Goal: Information Seeking & Learning: Learn about a topic

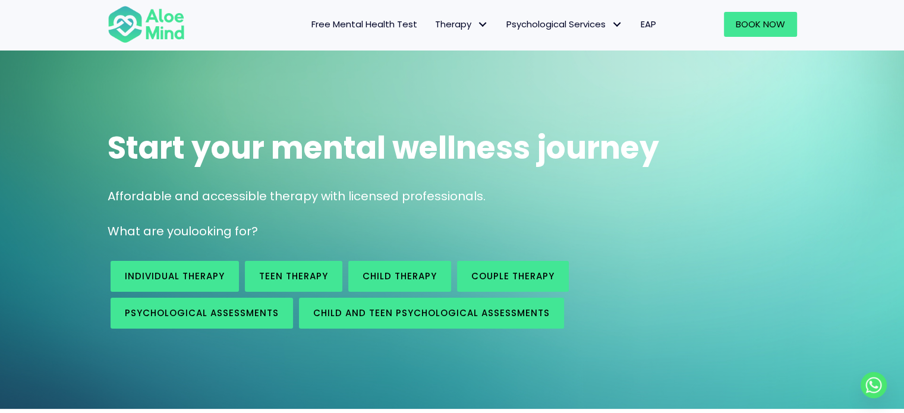
scroll to position [33, 0]
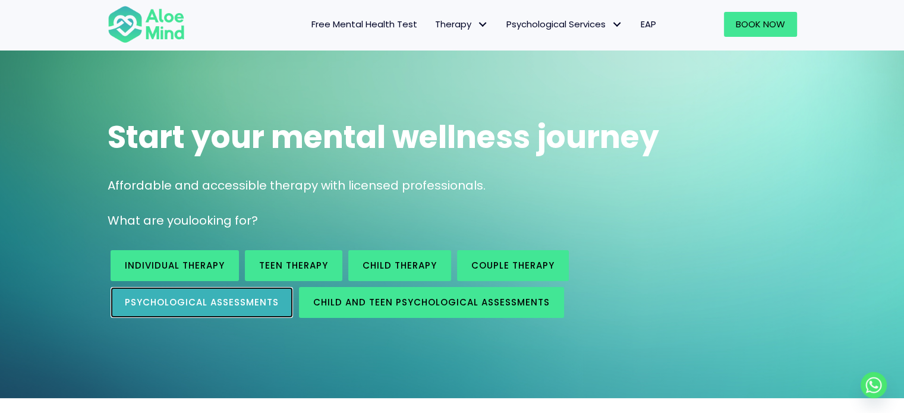
click at [193, 309] on link "Psychological assessments" at bounding box center [202, 302] width 183 height 31
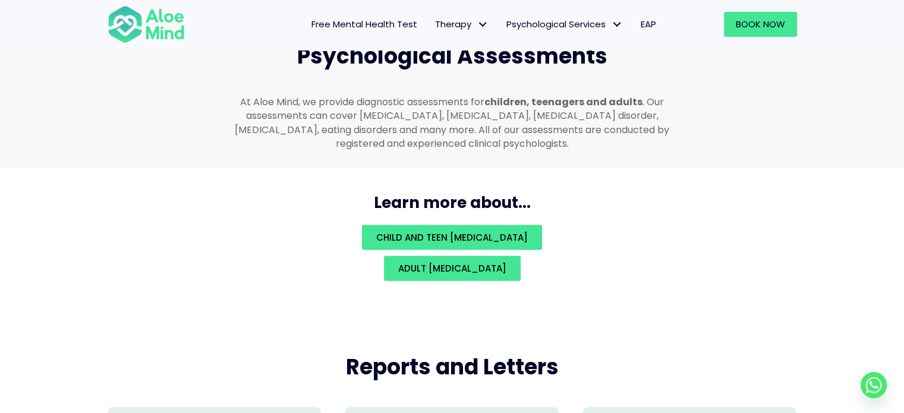
scroll to position [2568, 0]
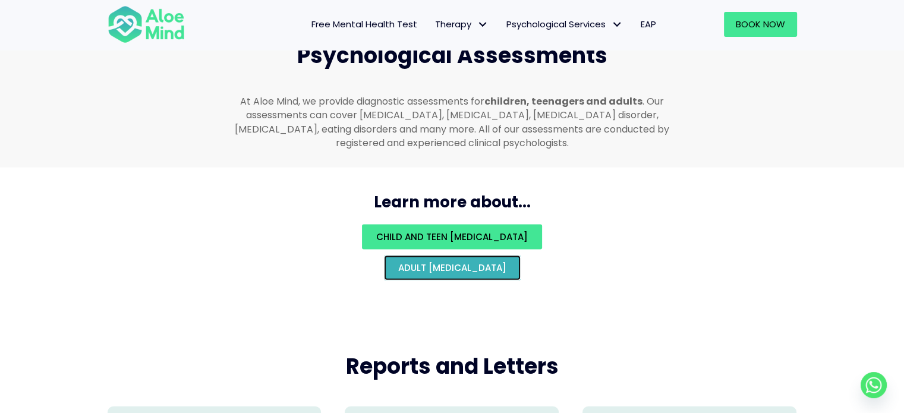
click at [417, 262] on span "Adult [MEDICAL_DATA]" at bounding box center [452, 268] width 108 height 12
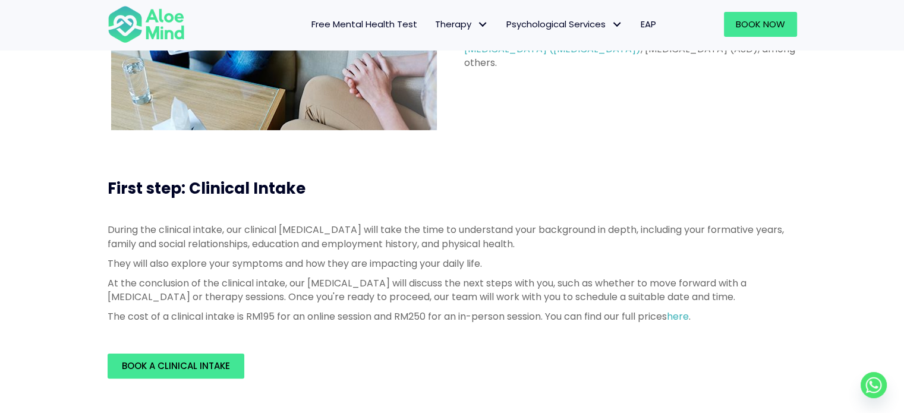
scroll to position [259, 0]
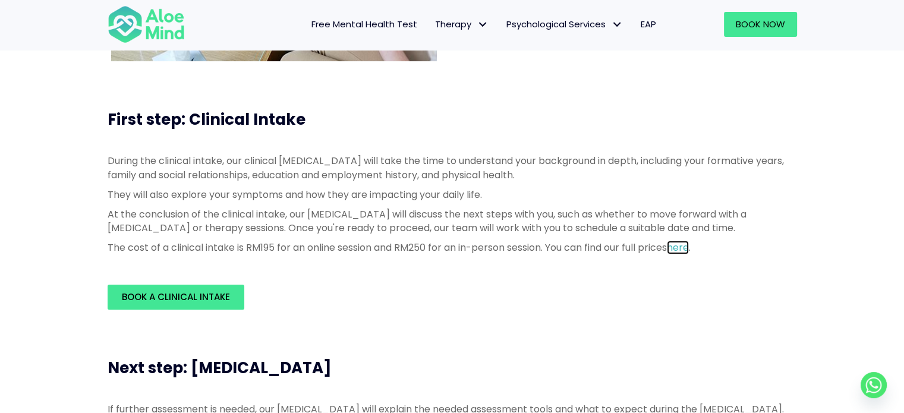
click at [689, 252] on link "here" at bounding box center [678, 248] width 22 height 14
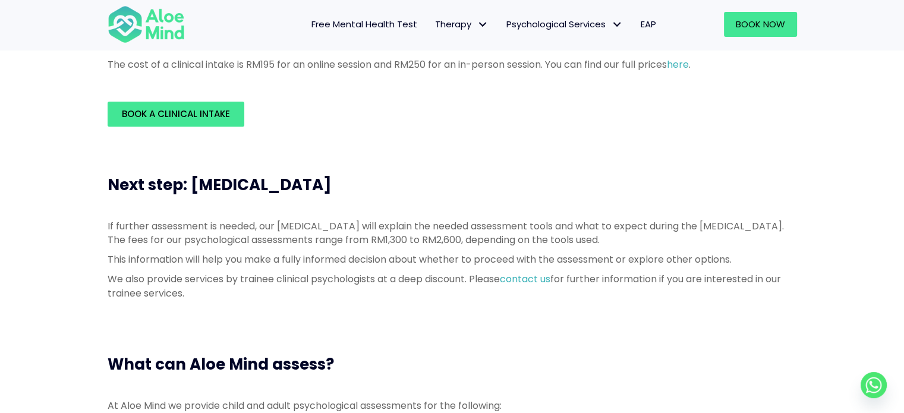
scroll to position [442, 0]
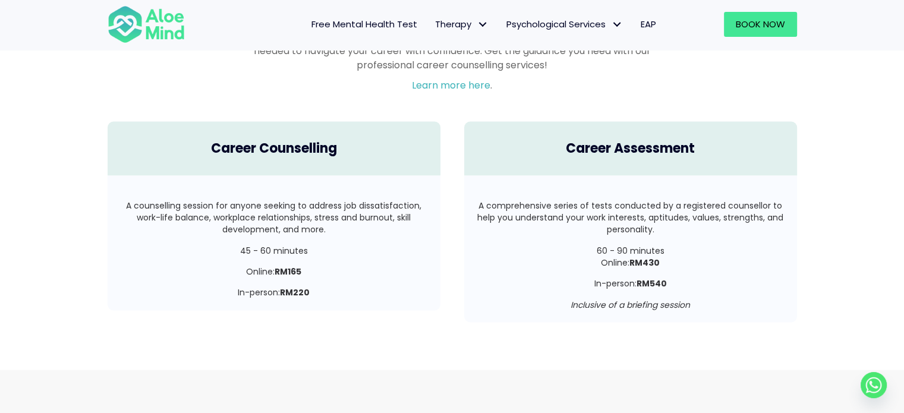
scroll to position [2180, 0]
